Goal: Find contact information: Find contact information

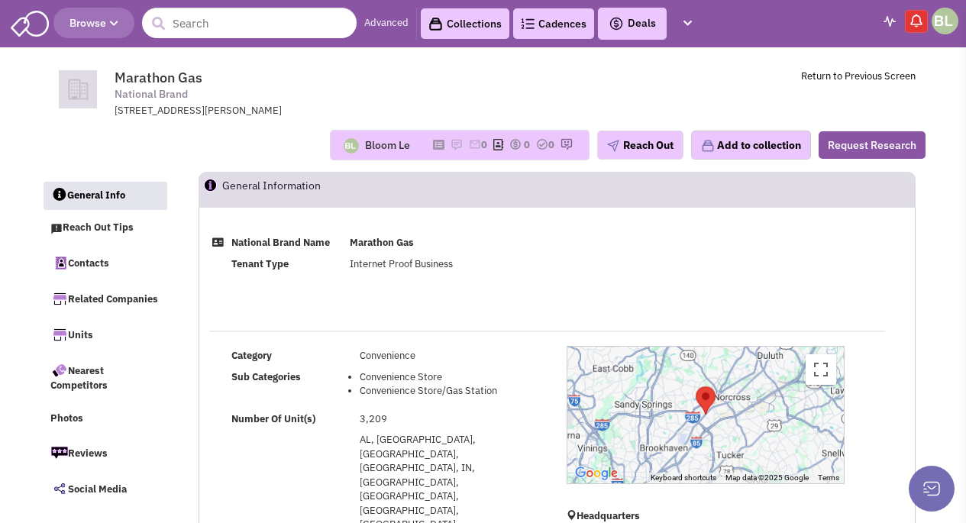
select select
click at [226, 16] on input "text" at bounding box center [249, 23] width 215 height 31
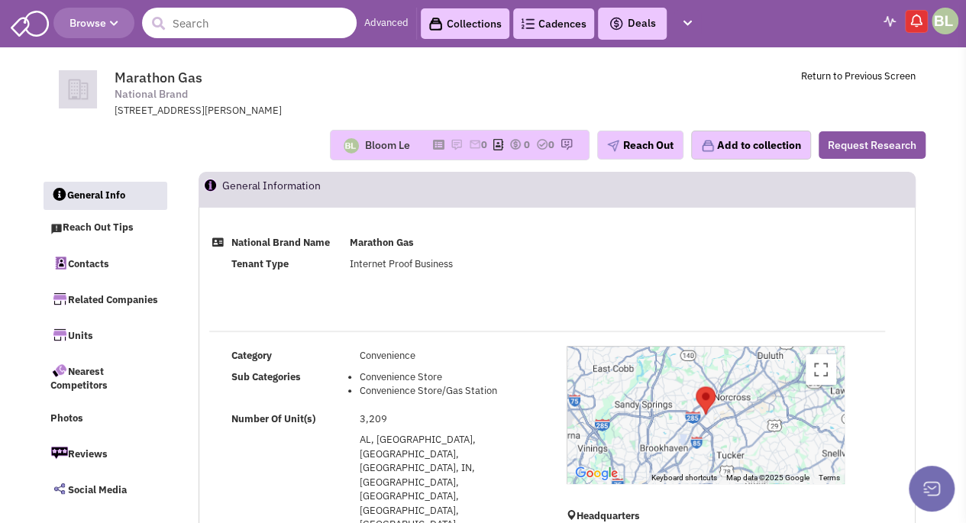
click at [186, 31] on input "text" at bounding box center [249, 23] width 215 height 31
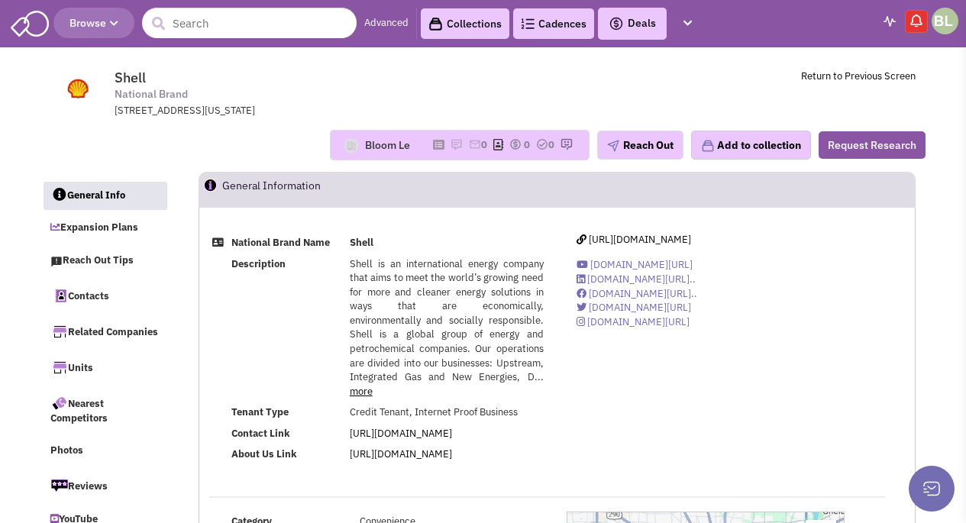
select select
click at [195, 22] on input "text" at bounding box center [249, 23] width 215 height 31
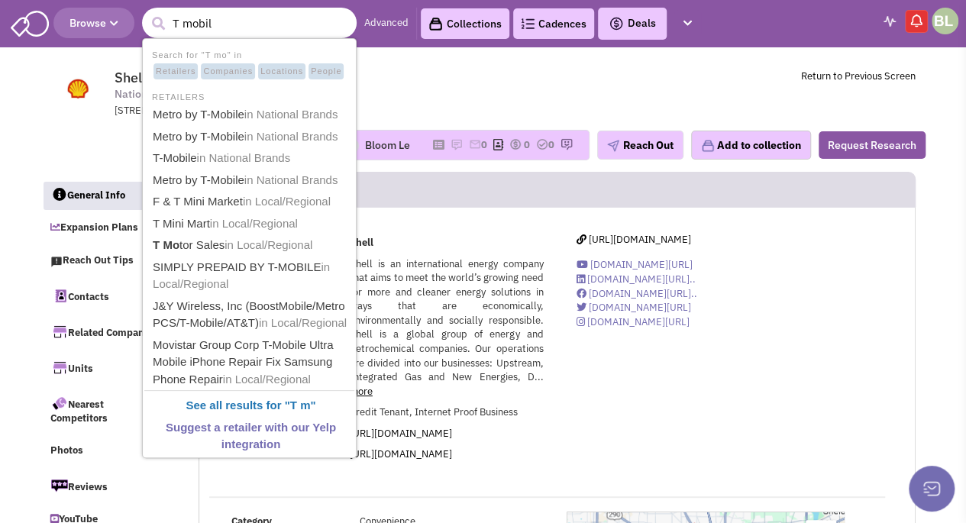
type input "T mobile"
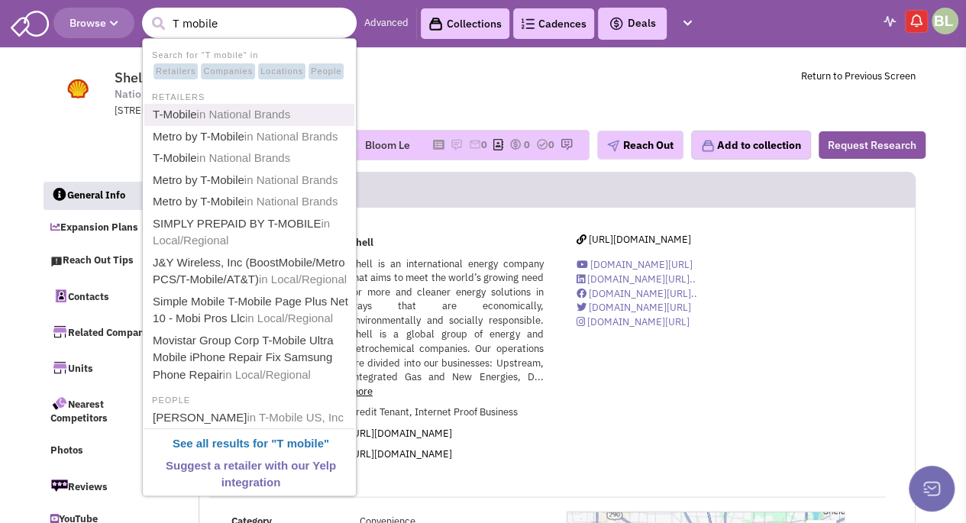
click at [221, 118] on span "in National Brands" at bounding box center [244, 114] width 94 height 13
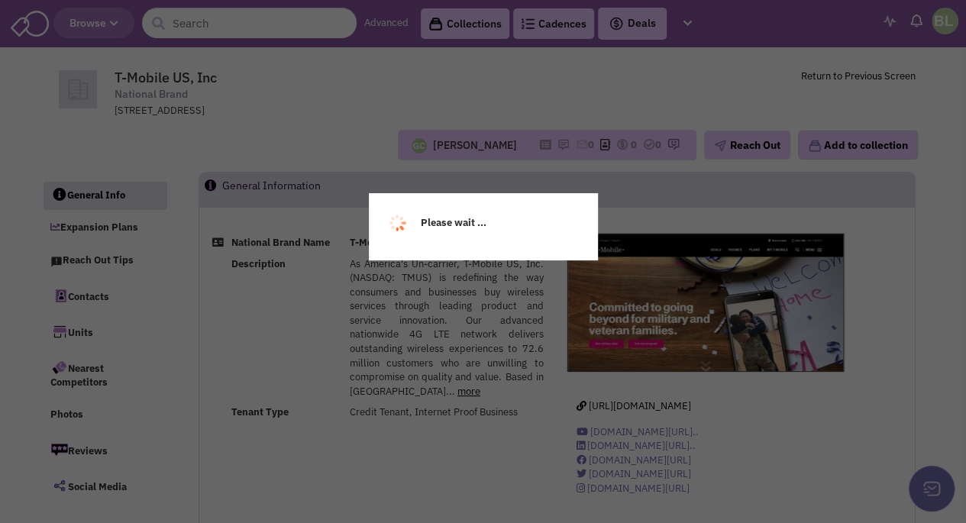
select select
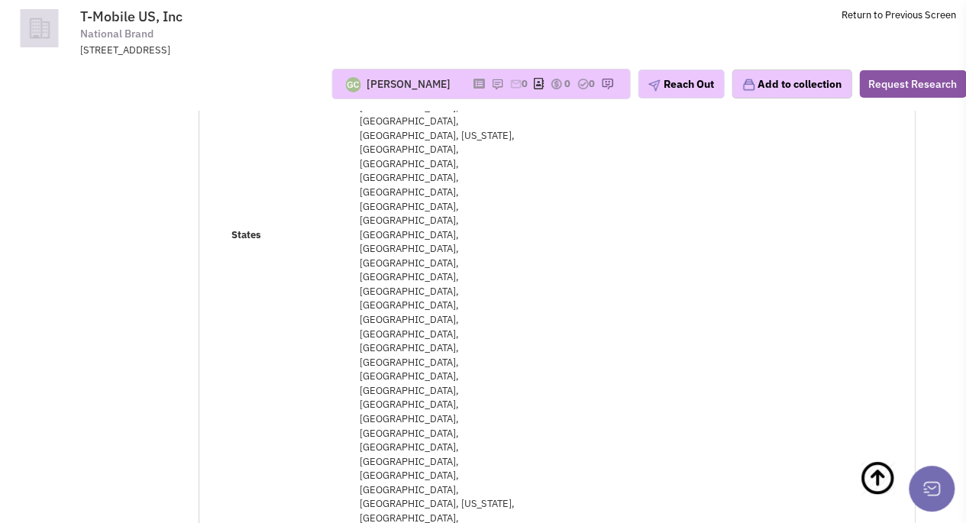
scroll to position [535, 0]
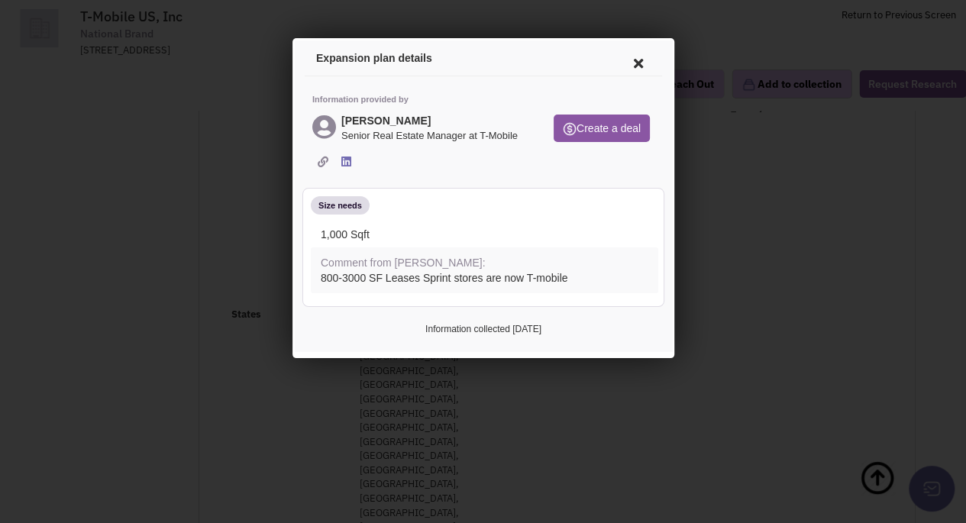
scroll to position [0, 0]
drag, startPoint x: 411, startPoint y: 122, endPoint x: 333, endPoint y: 123, distance: 77.9
click at [333, 123] on div "Zach Spletter Senior Real Estate Manager at T-Mobile" at bounding box center [420, 129] width 222 height 34
copy div "Zach Spletter"
drag, startPoint x: 632, startPoint y: 58, endPoint x: 840, endPoint y: 40, distance: 209.3
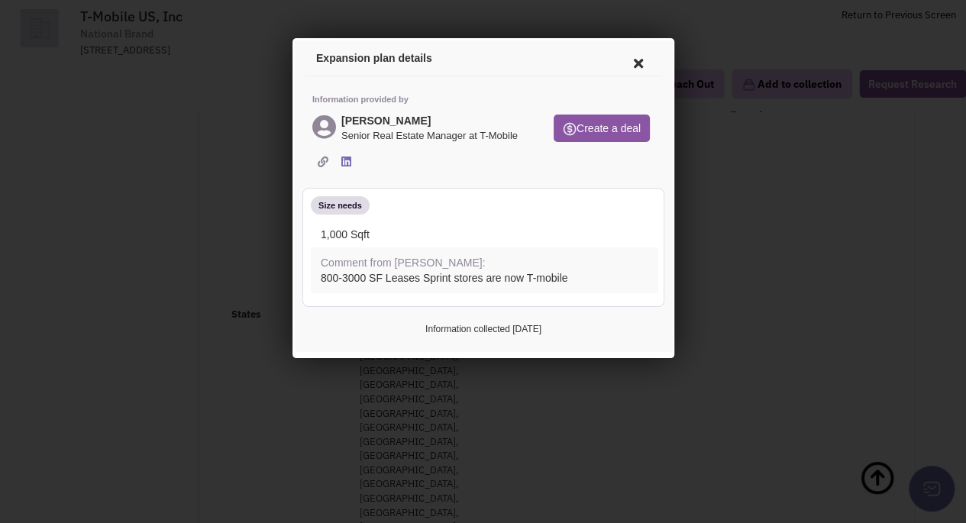
click at [632, 58] on icon at bounding box center [635, 61] width 32 height 37
